Goal: Communication & Community: Ask a question

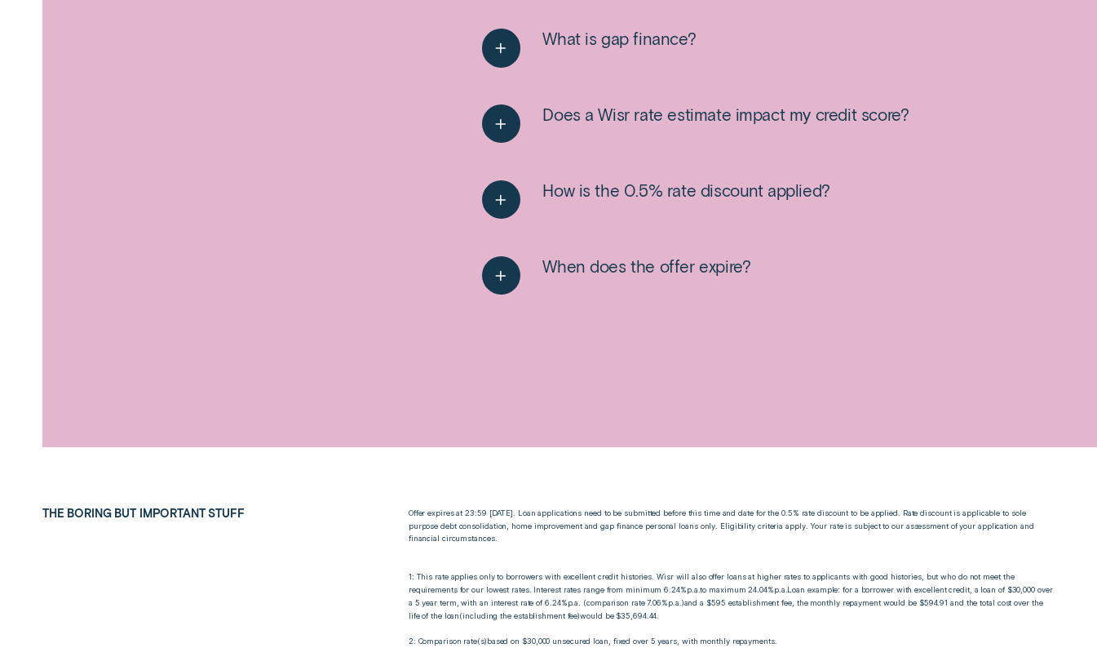
scroll to position [2162, 0]
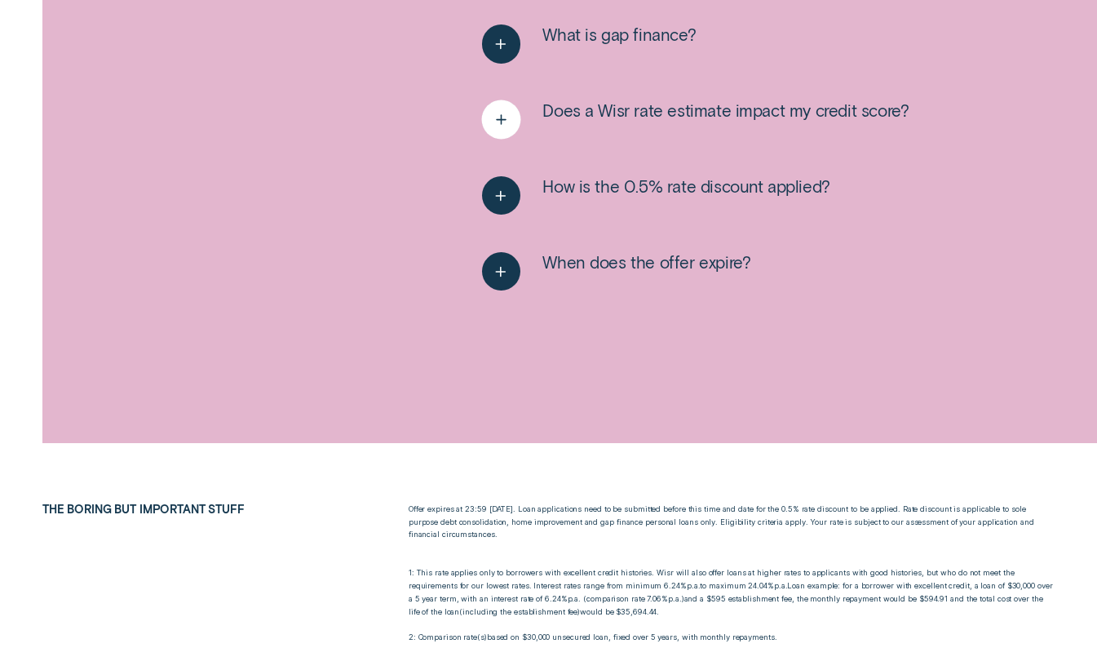
click at [509, 126] on icon "See more" at bounding box center [501, 119] width 20 height 25
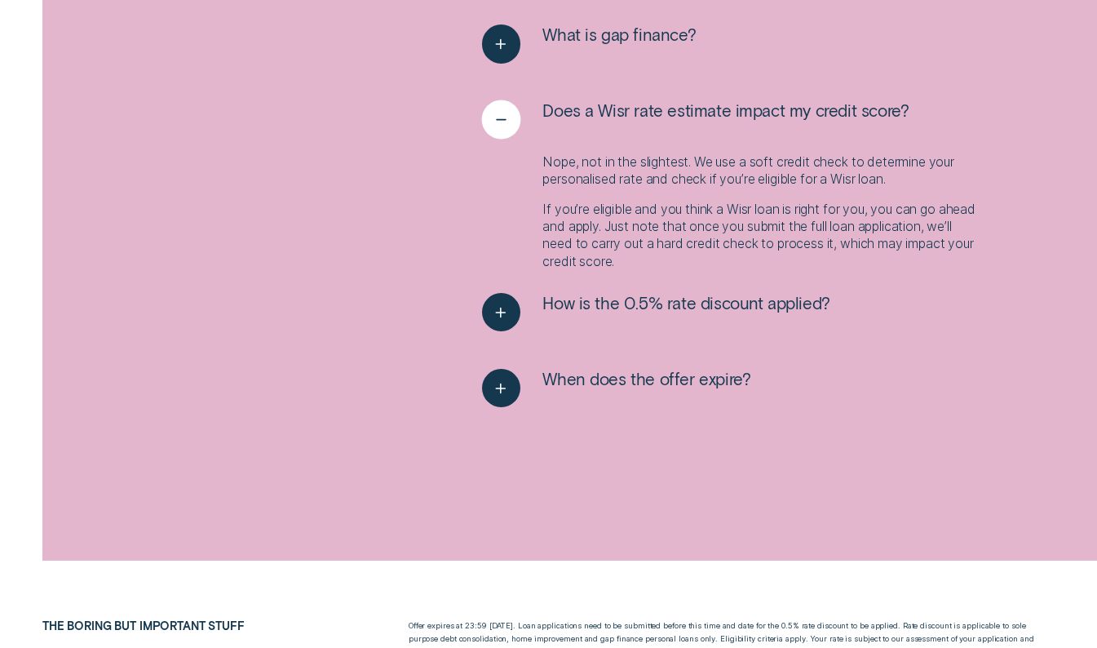
click at [509, 126] on icon "See less" at bounding box center [501, 119] width 20 height 25
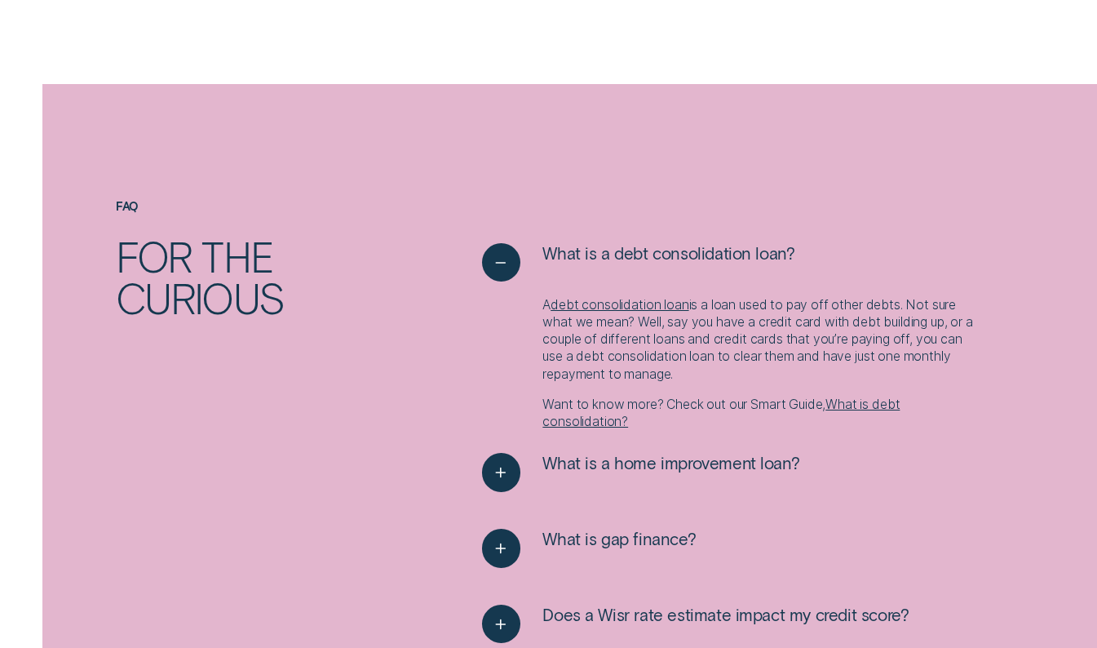
scroll to position [1657, 0]
click at [604, 305] on link "debt consolidation loan" at bounding box center [620, 306] width 138 height 16
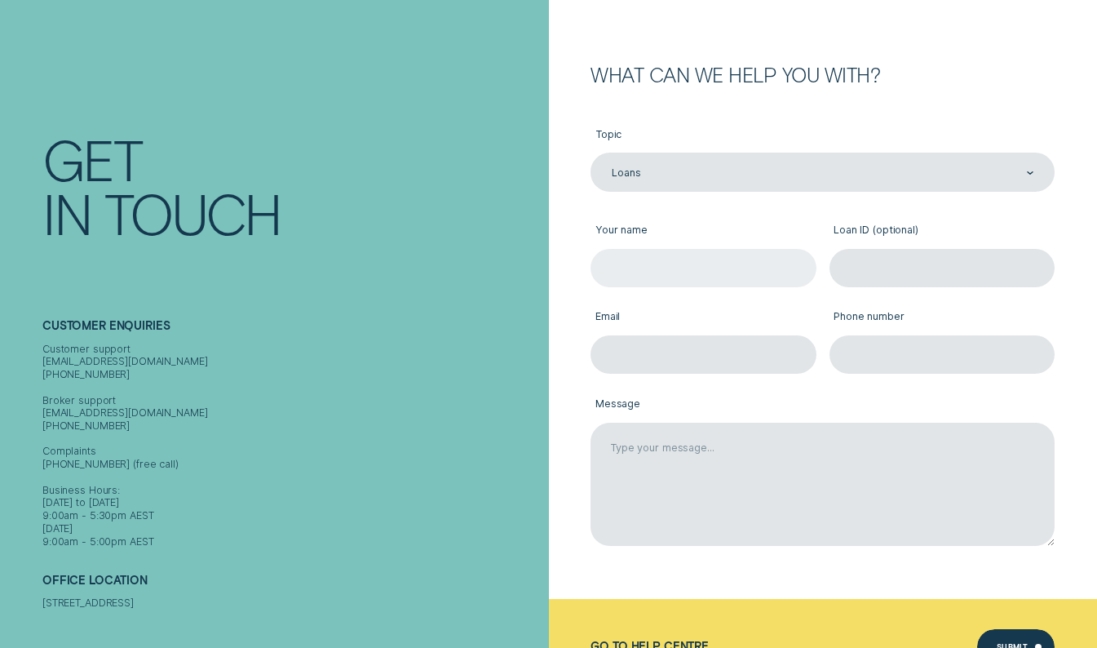
scroll to position [146, 0]
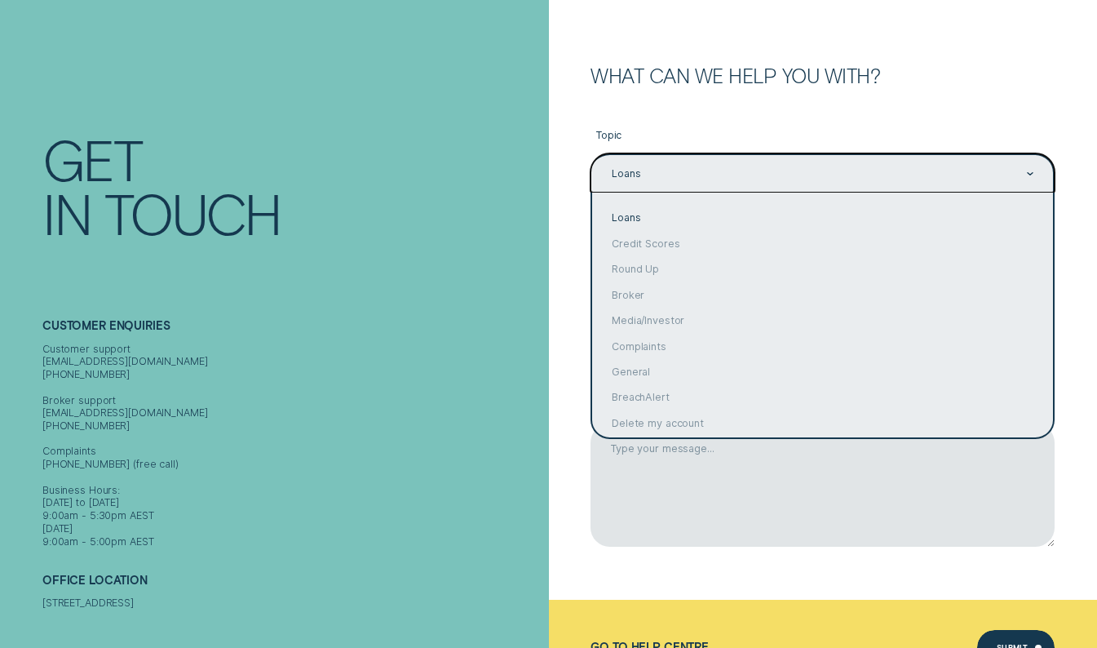
click at [996, 174] on div "Loans" at bounding box center [821, 173] width 423 height 15
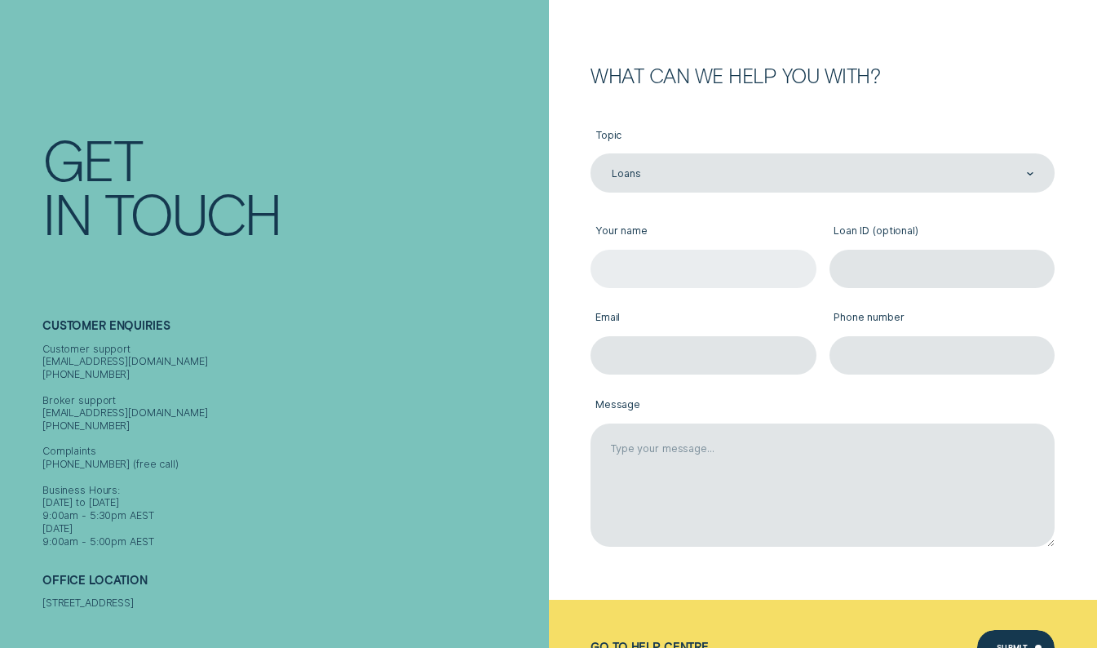
click at [765, 278] on input "Your name" at bounding box center [703, 269] width 225 height 38
type input "[PERSON_NAME]"
type input "[EMAIL_ADDRESS][DOMAIN_NAME]"
type input "0451509276"
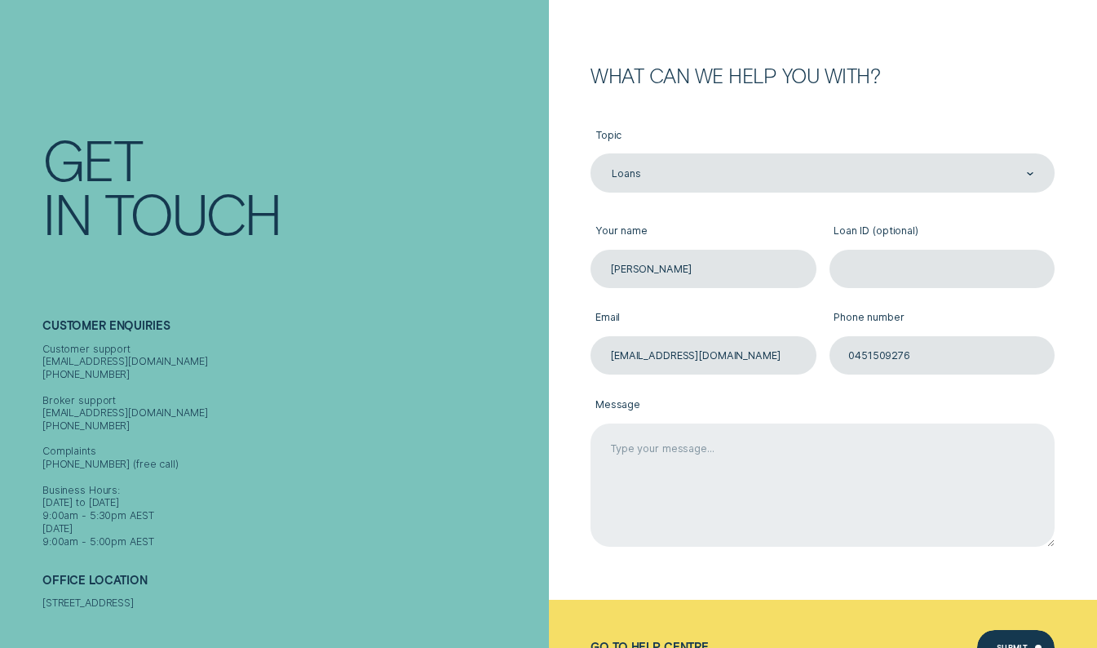
click at [682, 445] on textarea "Message" at bounding box center [823, 484] width 464 height 123
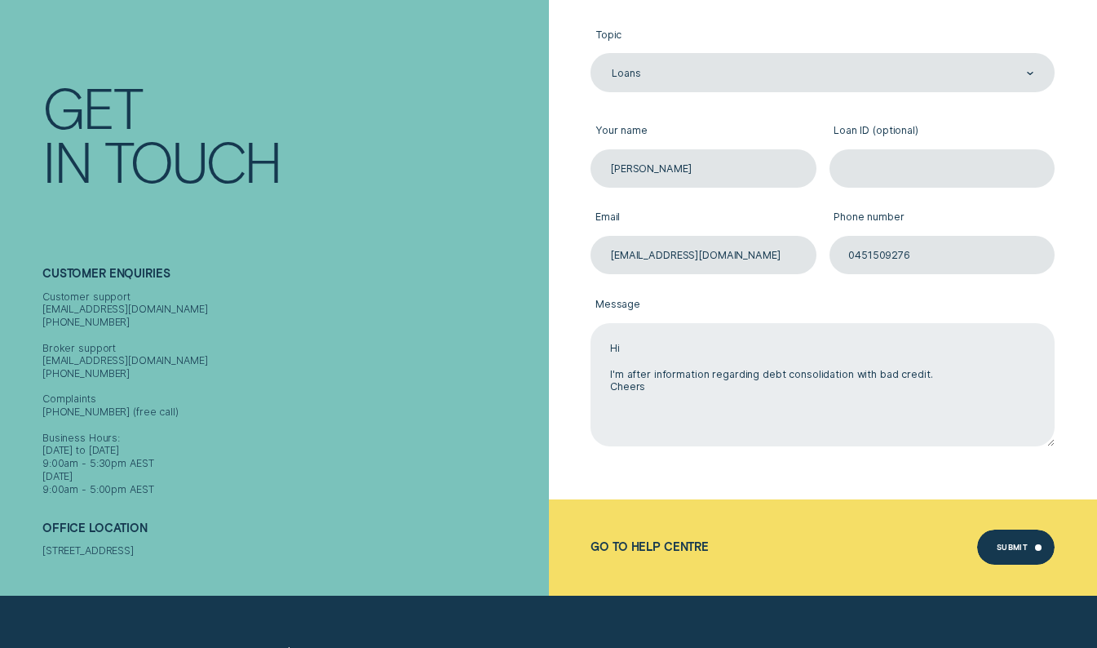
scroll to position [247, 0]
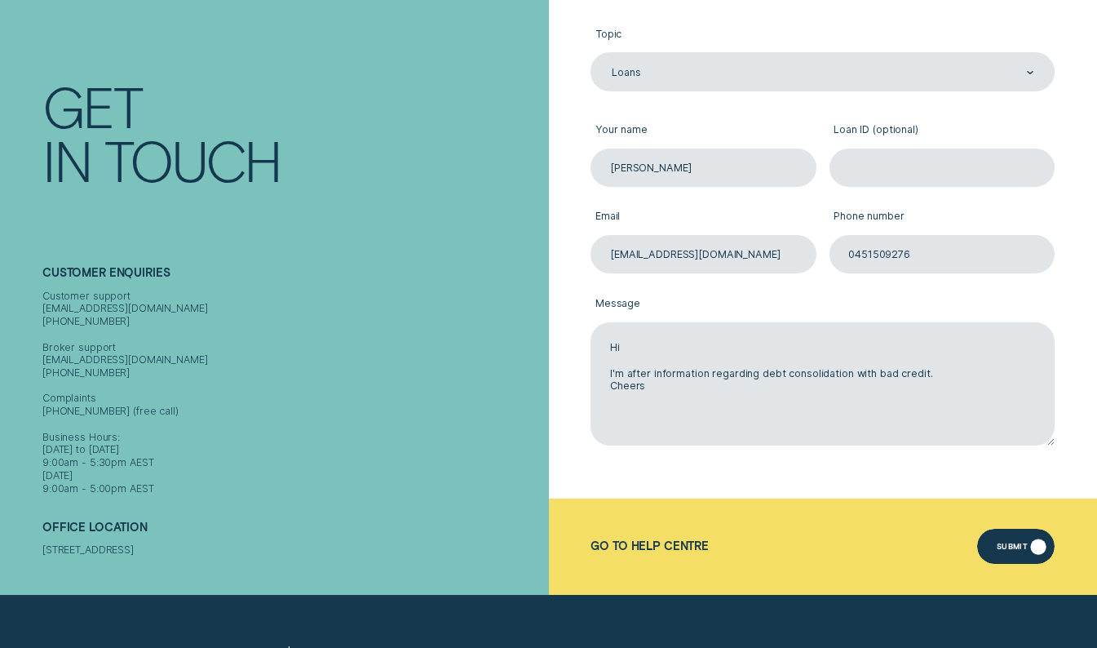
type textarea "Hi I'm after information regarding debt consolidation with bad credit. Cheers"
click at [1024, 547] on div "Submit" at bounding box center [1012, 548] width 31 height 7
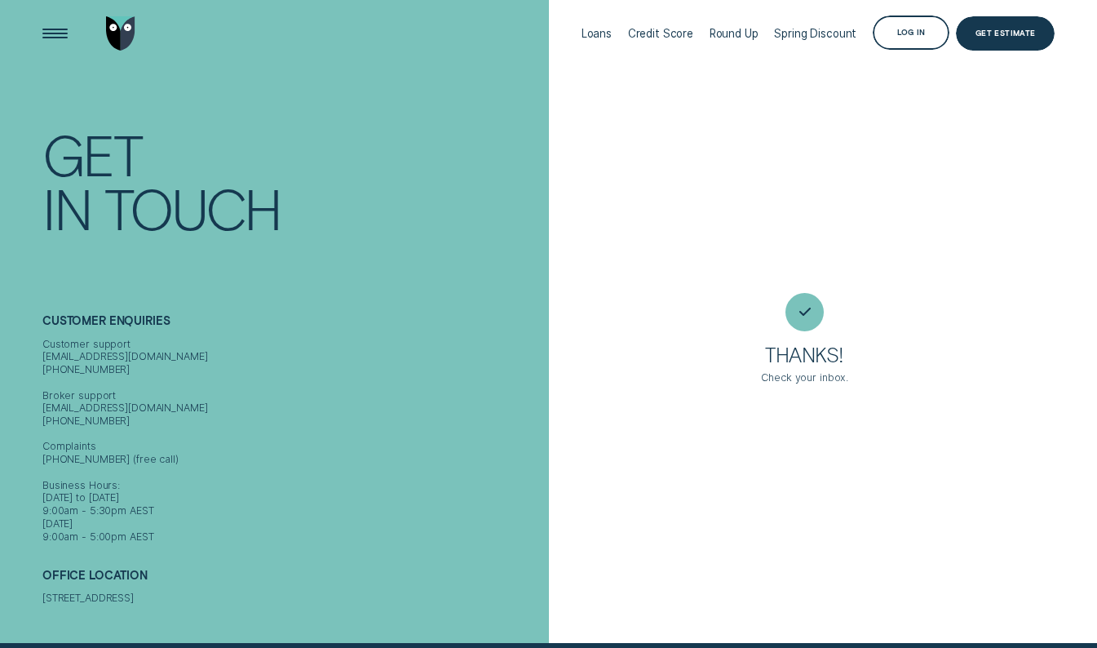
scroll to position [0, 0]
